Goal: Information Seeking & Learning: Learn about a topic

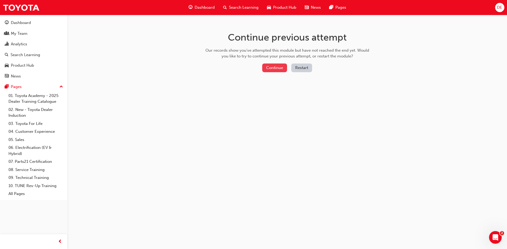
click at [272, 65] on button "Continue" at bounding box center [274, 68] width 25 height 9
